Goal: Find specific page/section: Find specific page/section

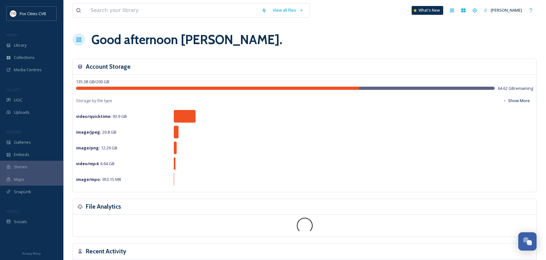
scroll to position [438, 0]
click at [181, 12] on input at bounding box center [172, 10] width 171 height 14
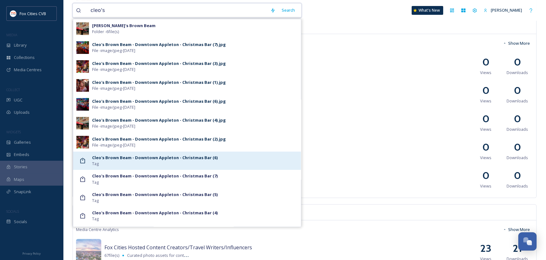
scroll to position [631, 0]
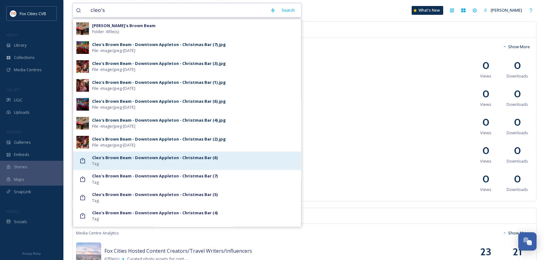
type input "cleo's"
click at [106, 158] on strong "Cleo's Brown Beam - Downtown Appleton - Christmas Bar (6)" at bounding box center [154, 158] width 125 height 6
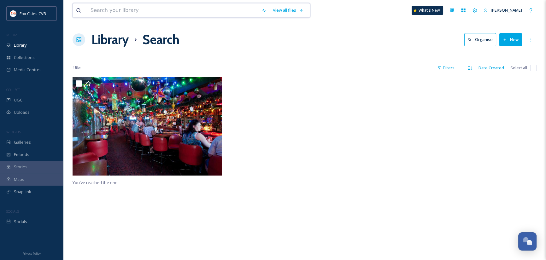
click at [152, 11] on input at bounding box center [172, 10] width 171 height 14
click at [103, 9] on input "pawffee" at bounding box center [177, 10] width 180 height 14
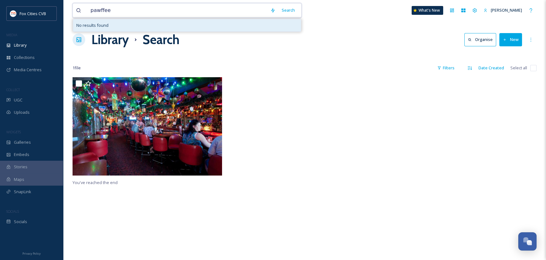
type input "pawfee"
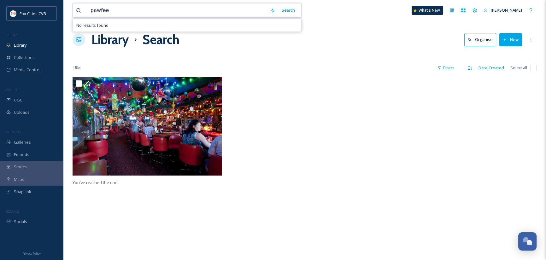
click at [117, 11] on input "pawfee" at bounding box center [177, 10] width 180 height 14
drag, startPoint x: 117, startPoint y: 11, endPoint x: 73, endPoint y: 12, distance: 43.2
click at [73, 12] on div "pawfee Search No results found" at bounding box center [187, 10] width 229 height 15
